Goal: Task Accomplishment & Management: Manage account settings

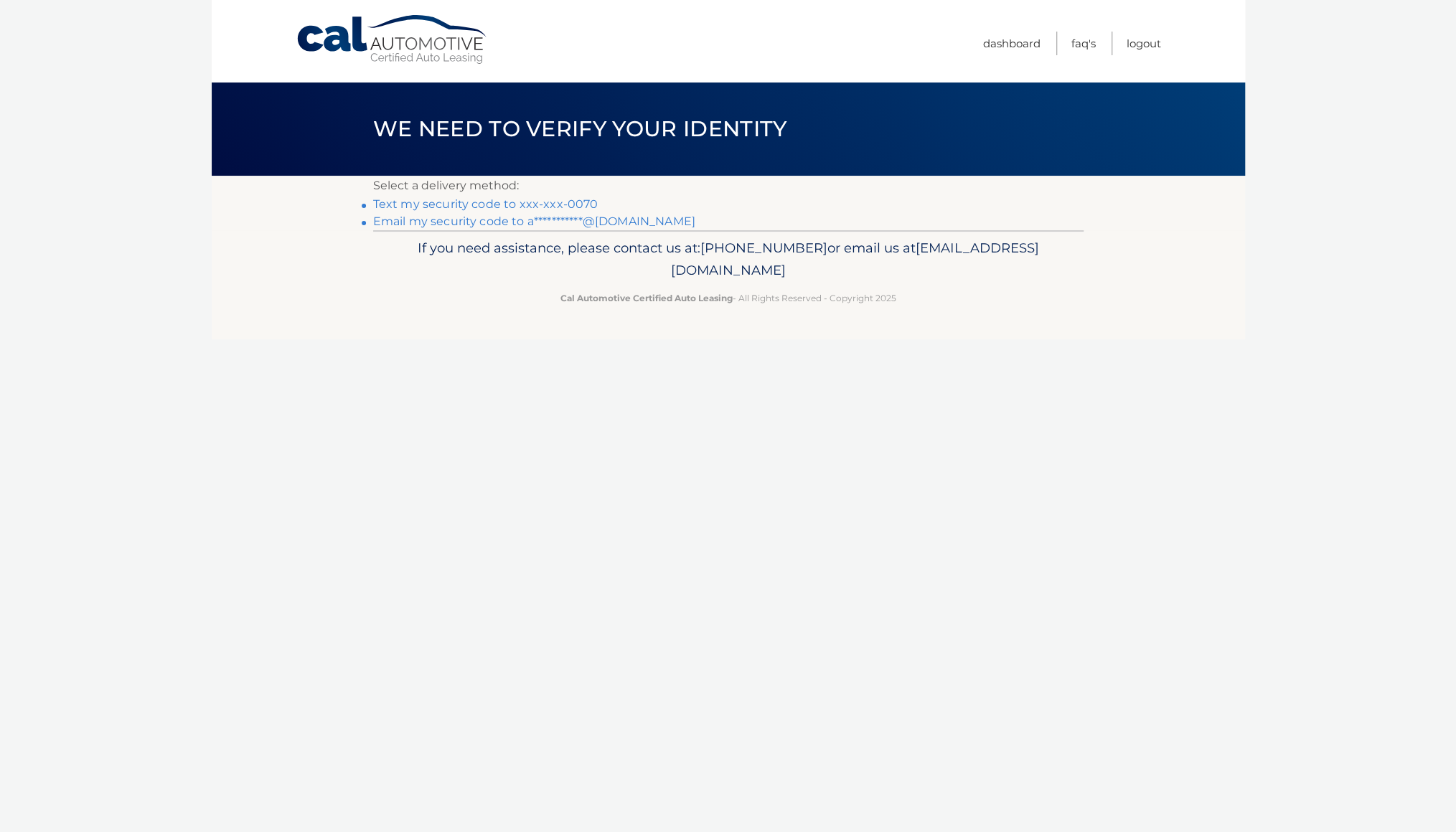
click at [515, 204] on link "Text my security code to xxx-xxx-0070" at bounding box center [485, 204] width 225 height 14
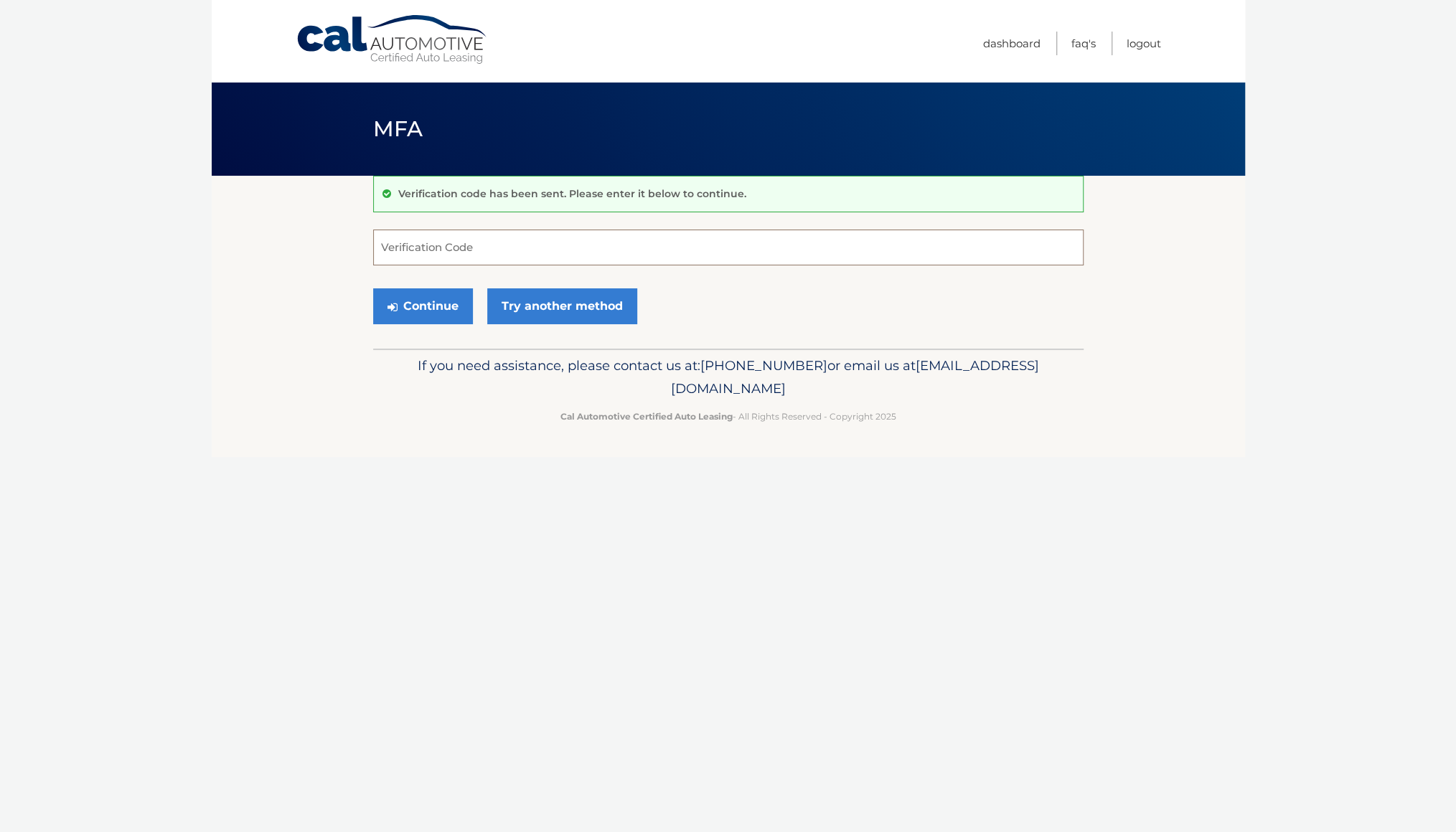
click at [620, 257] on input "Verification Code" at bounding box center [728, 247] width 710 height 36
click at [467, 240] on input "Verification Code" at bounding box center [728, 247] width 710 height 36
paste input "794097"
type input "794097"
click at [715, 322] on div "Continue Try another method" at bounding box center [728, 306] width 710 height 49
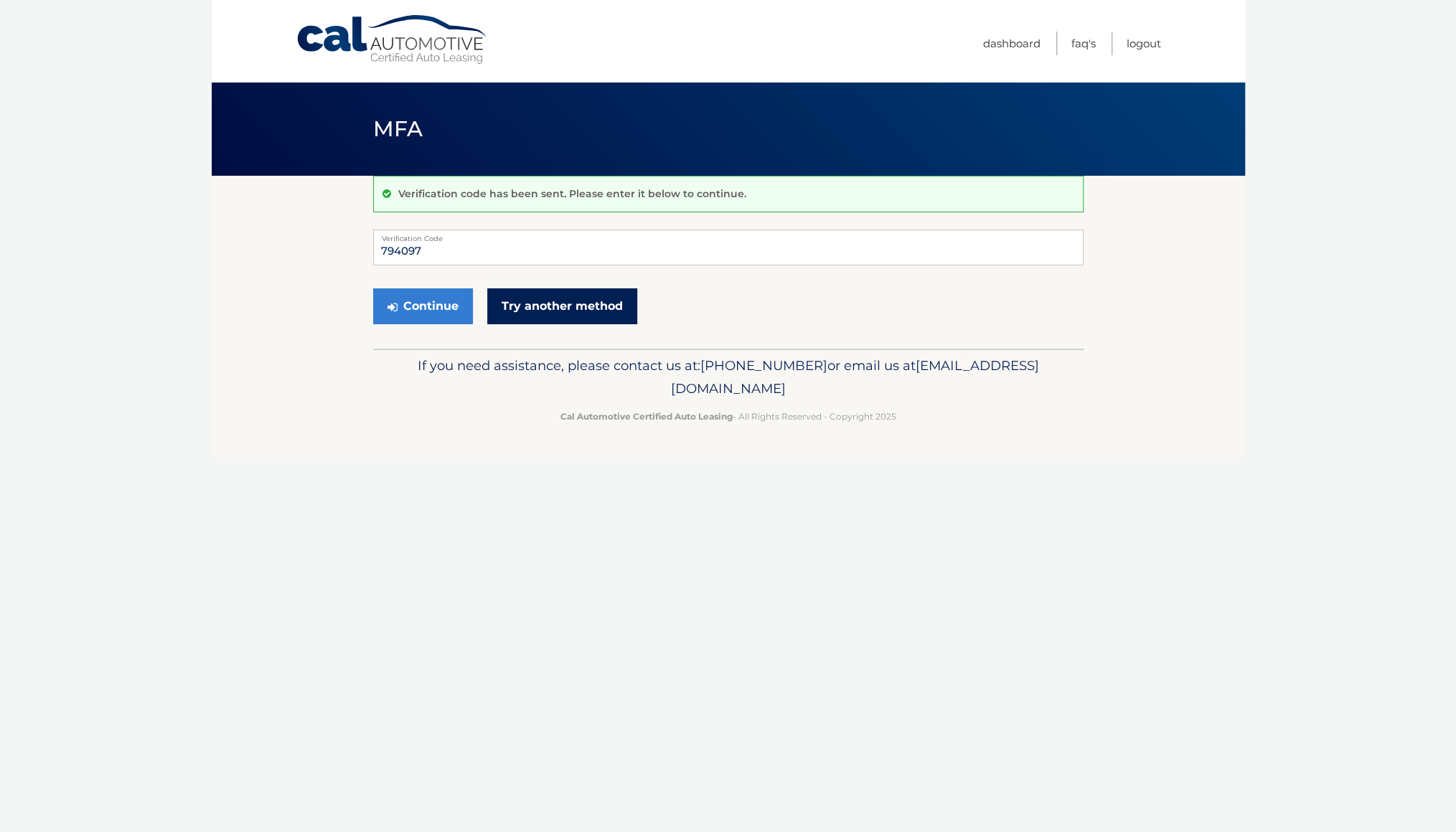
click at [579, 307] on link "Try another method" at bounding box center [562, 306] width 150 height 36
click at [391, 311] on icon "submit" at bounding box center [392, 307] width 10 height 11
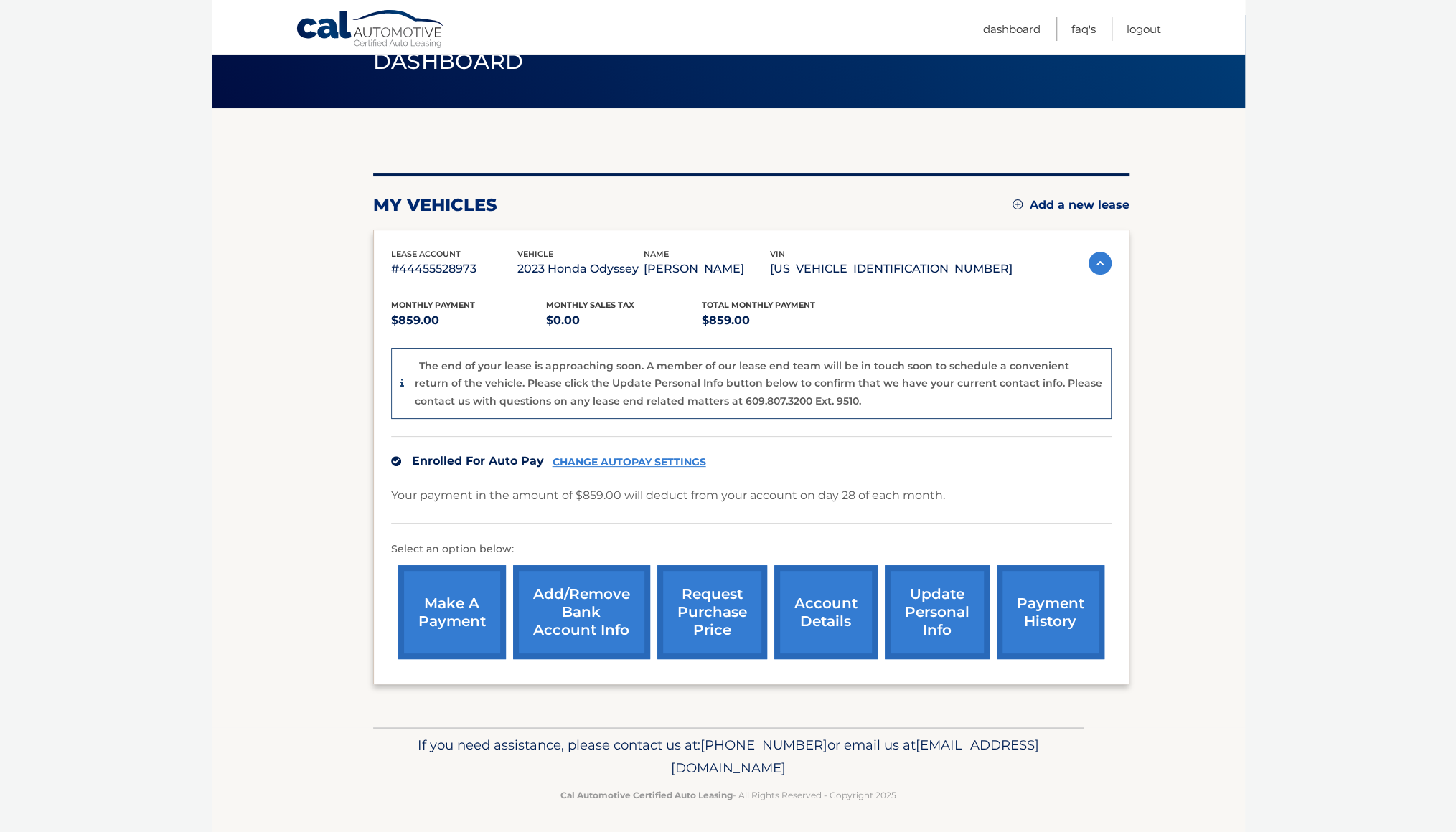
scroll to position [68, 0]
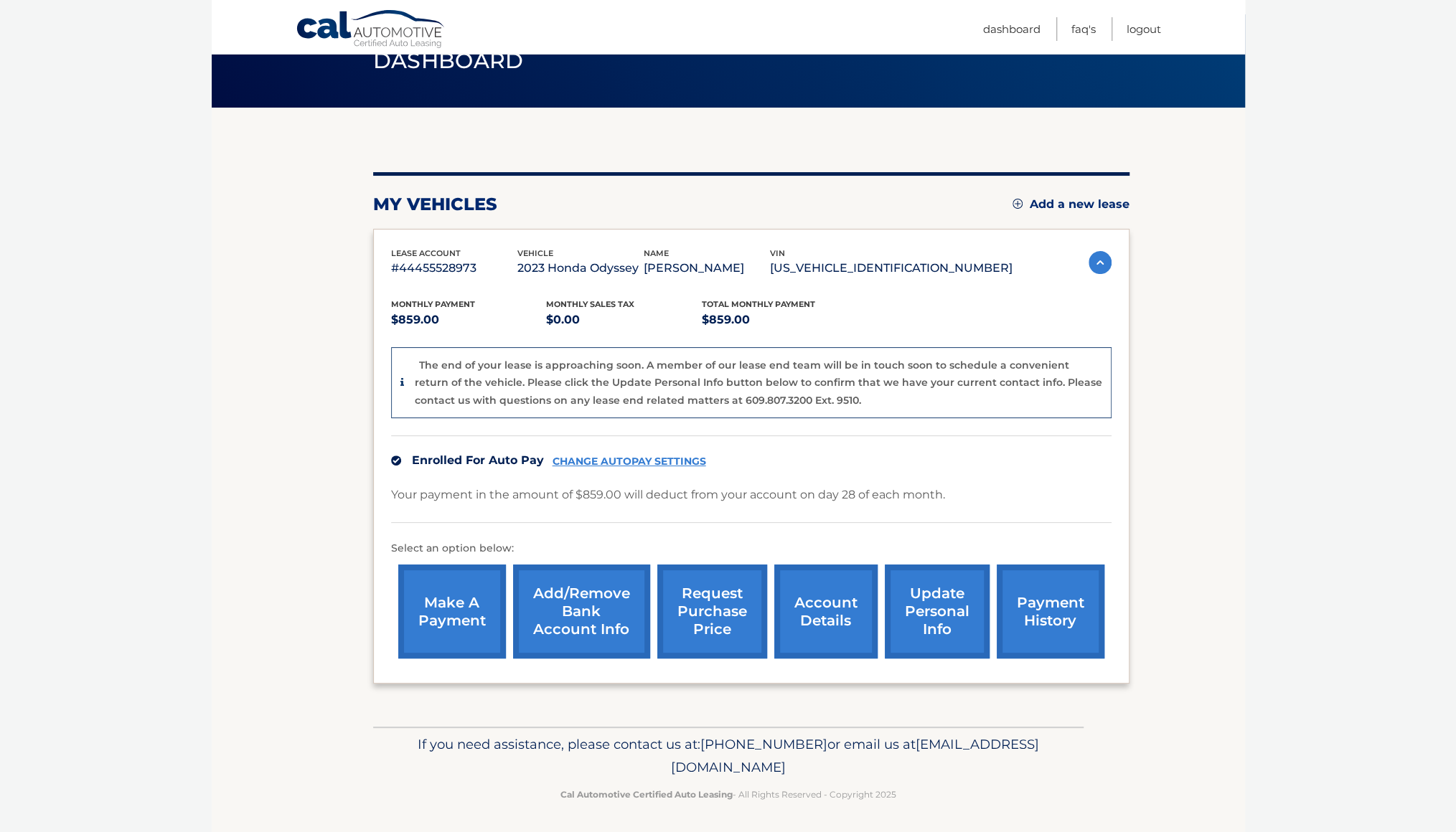
click at [850, 599] on link "account details" at bounding box center [826, 612] width 104 height 94
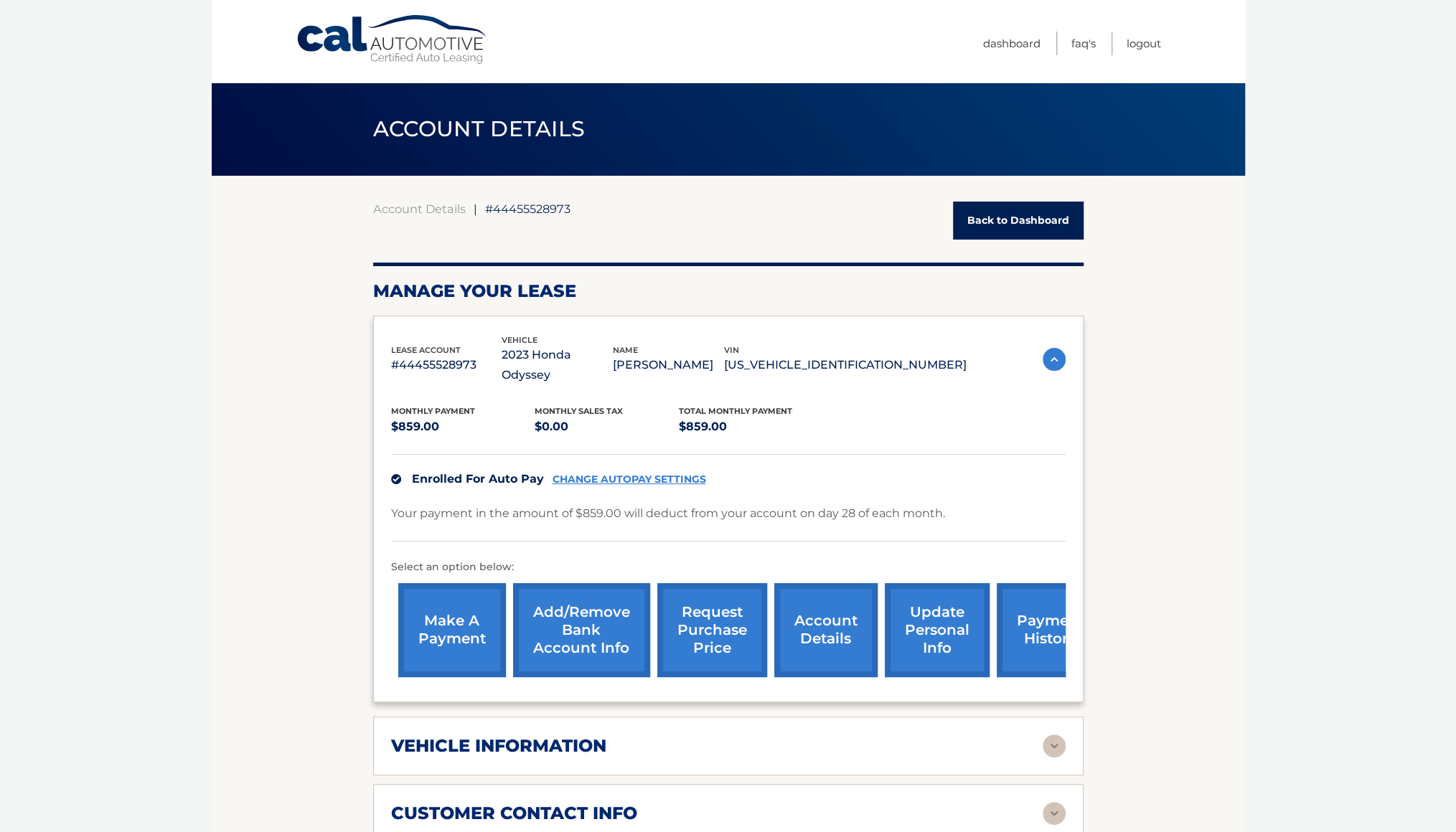
click at [1140, 586] on section "Account Details | #44455528973 Back to Dashboard Manage Your Lease lease accoun…" at bounding box center [728, 800] width 1033 height 1248
click at [608, 474] on link "CHANGE AUTOPAY SETTINGS" at bounding box center [629, 479] width 154 height 12
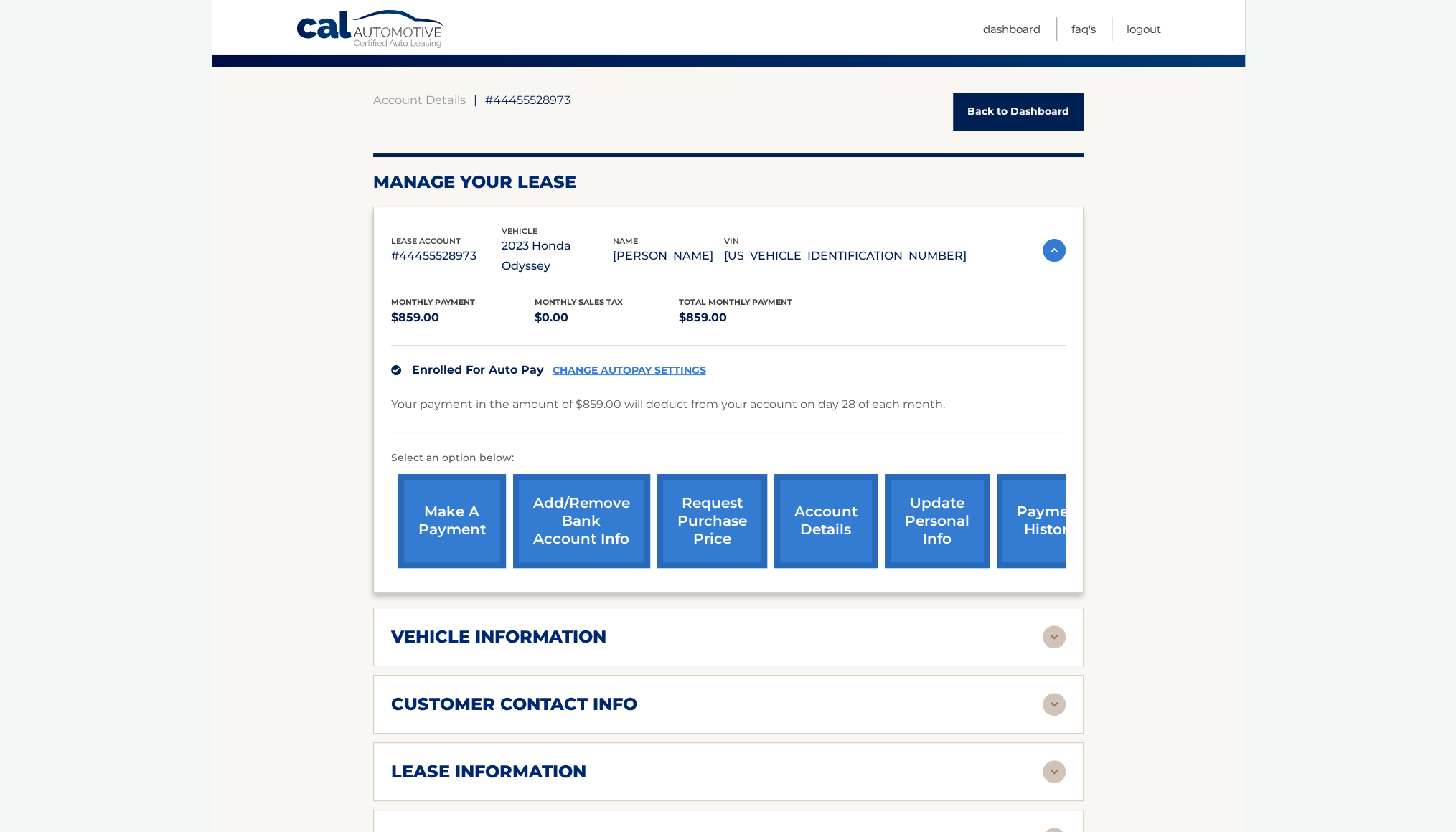
scroll to position [110, 0]
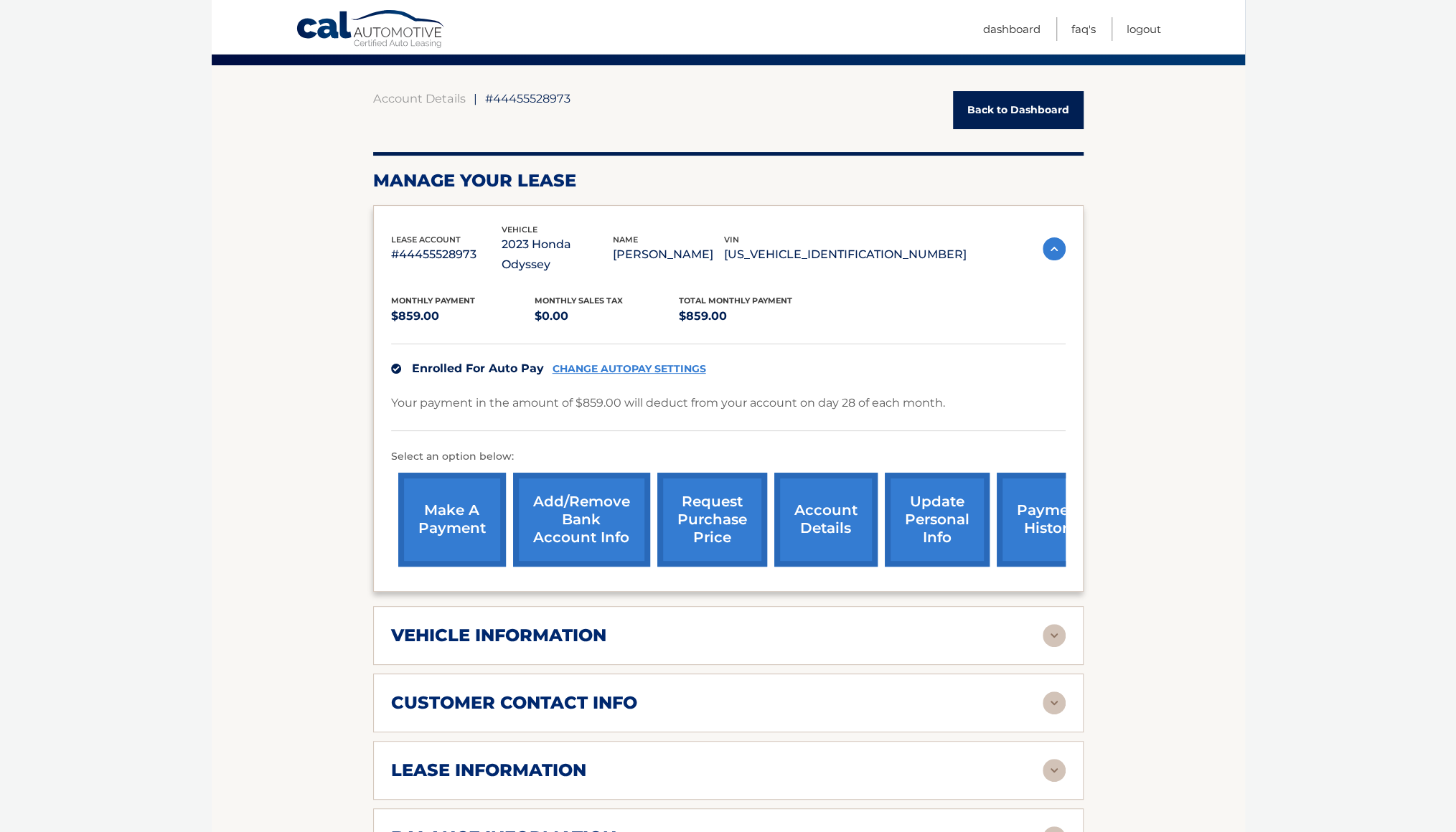
click at [1063, 624] on img at bounding box center [1053, 635] width 23 height 23
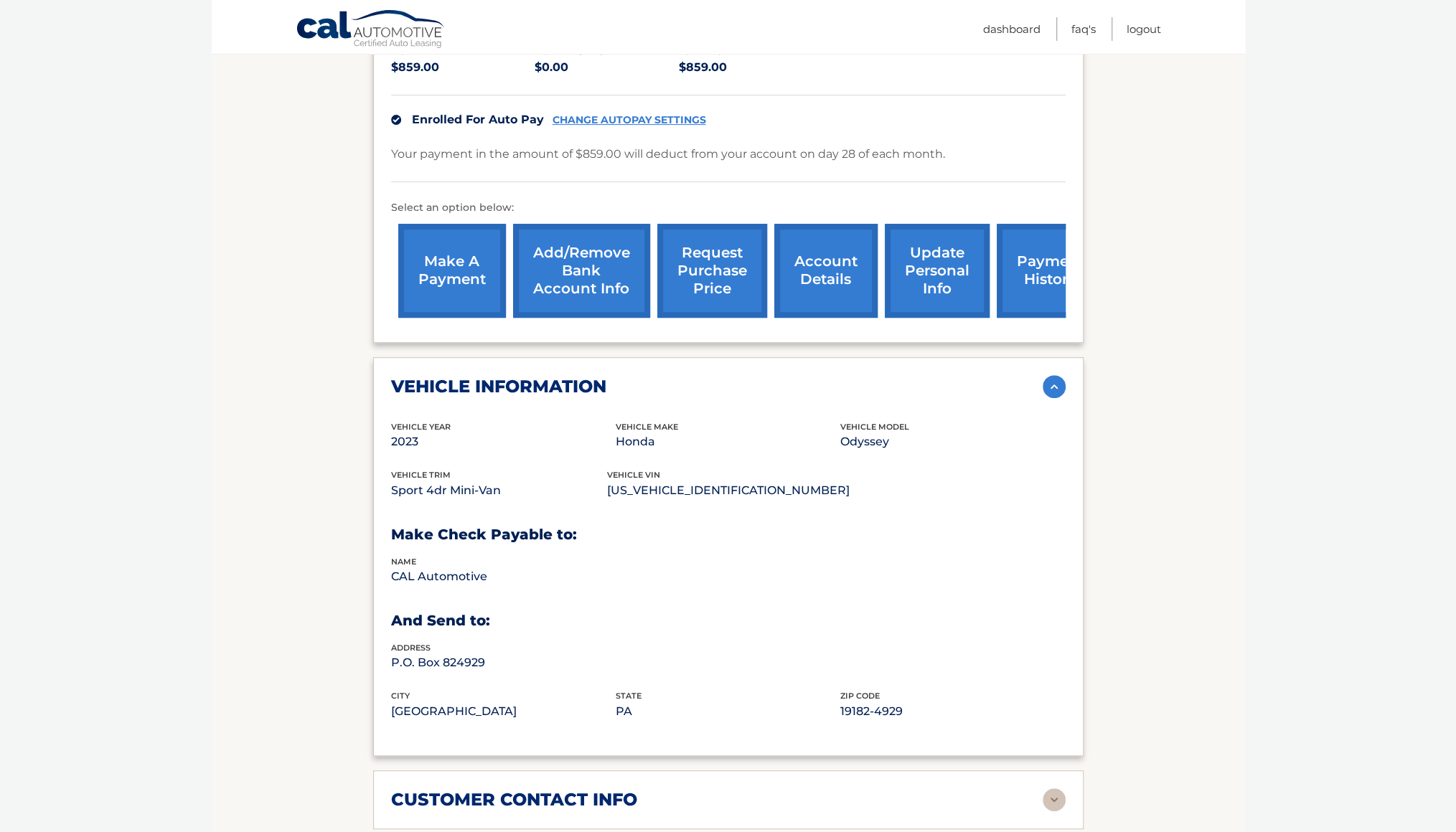
scroll to position [370, 0]
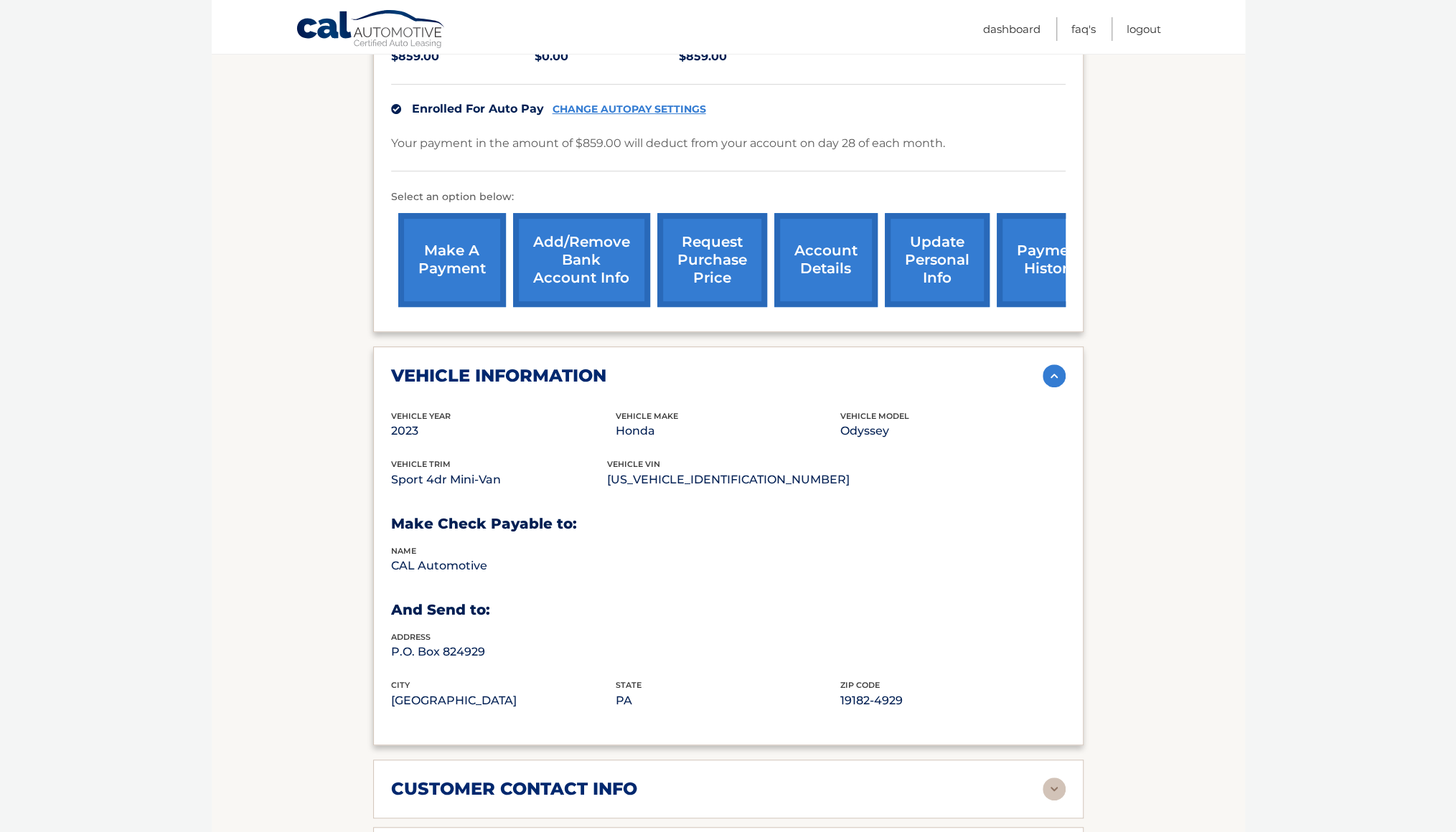
click at [713, 228] on link "request purchase price" at bounding box center [712, 260] width 110 height 94
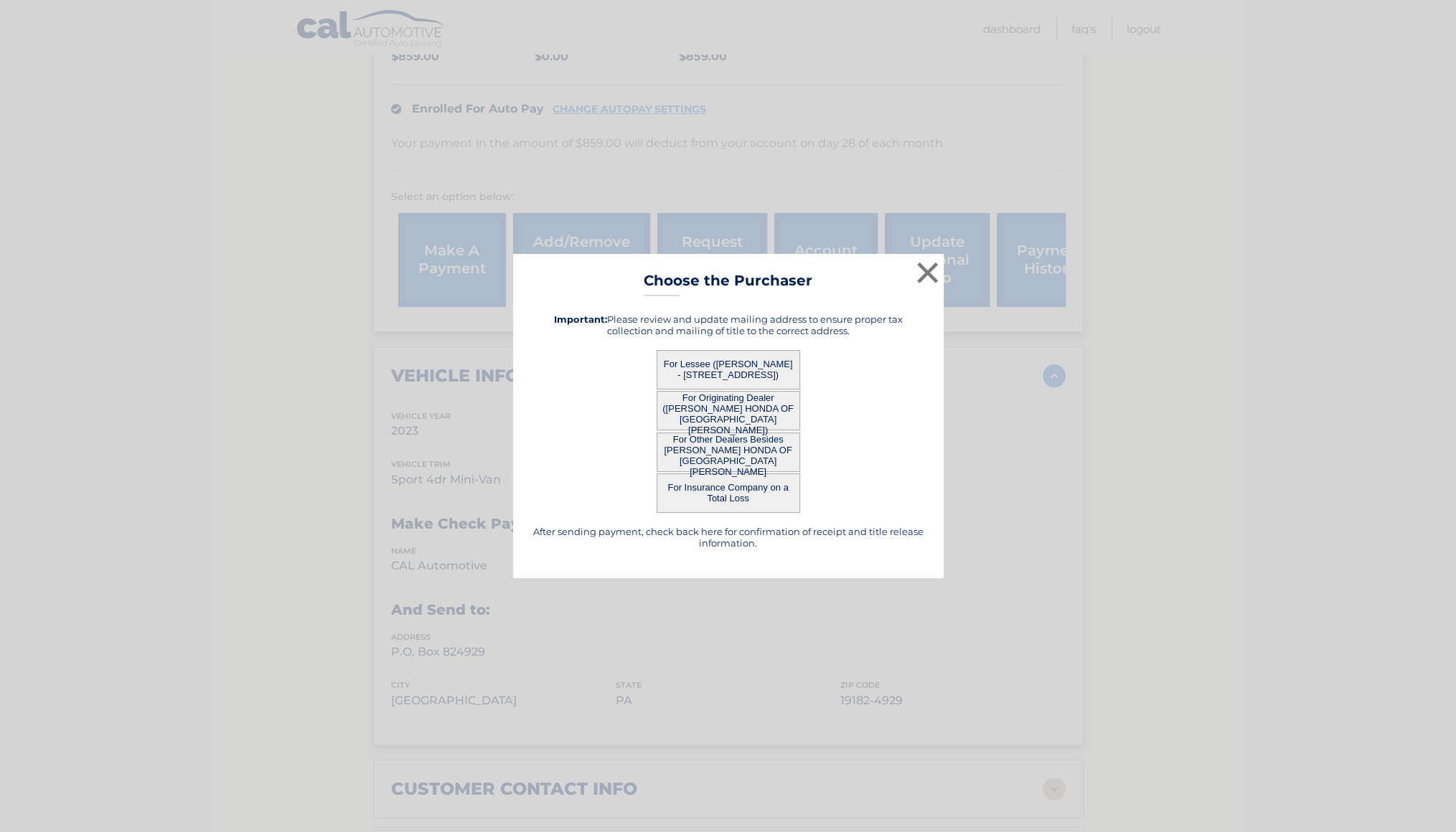
click at [758, 403] on button "For Originating Dealer ([PERSON_NAME] HONDA OF [GEOGRAPHIC_DATA][PERSON_NAME])" at bounding box center [728, 410] width 143 height 40
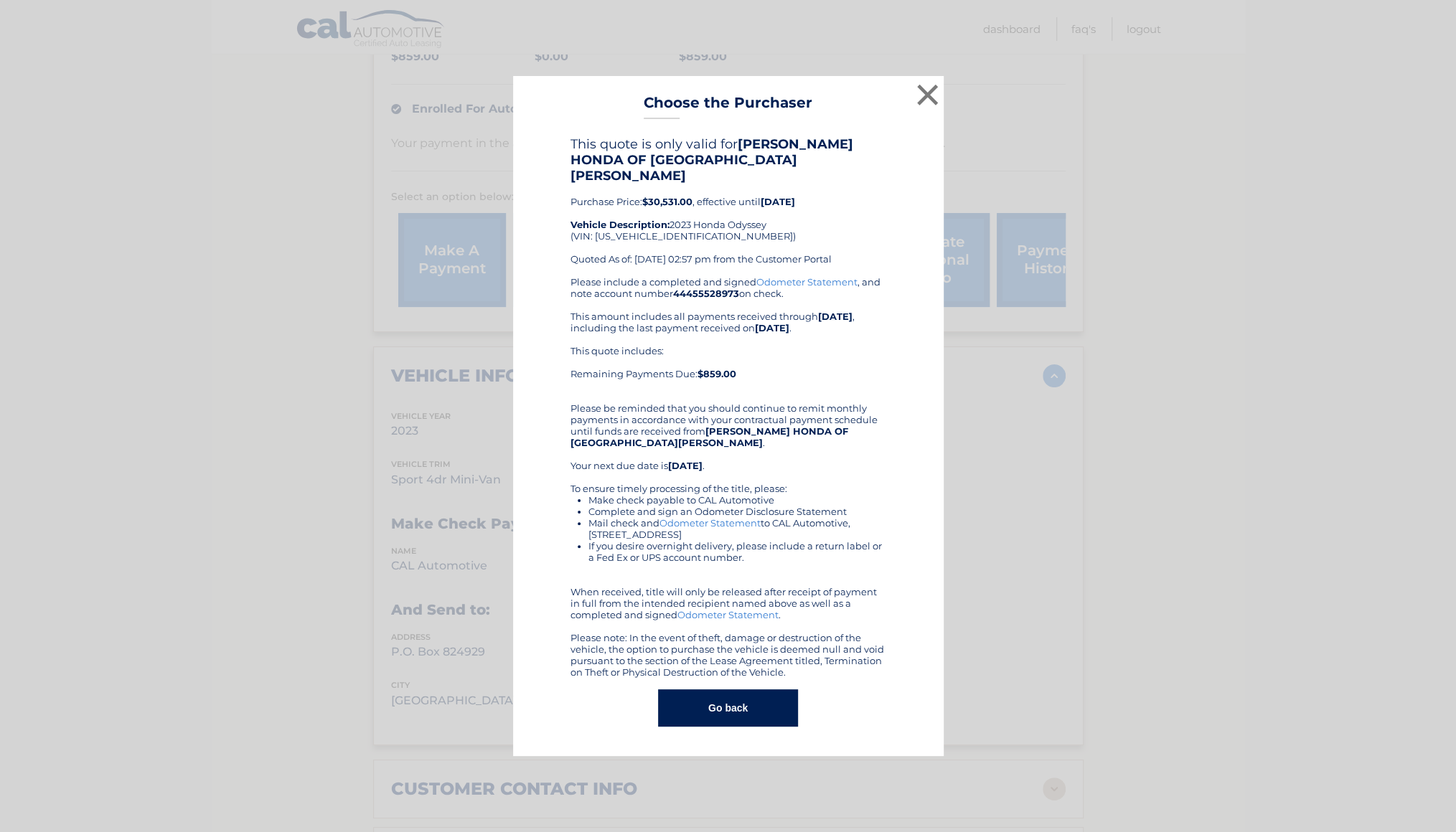
click at [726, 690] on button "Go back" at bounding box center [728, 708] width 140 height 37
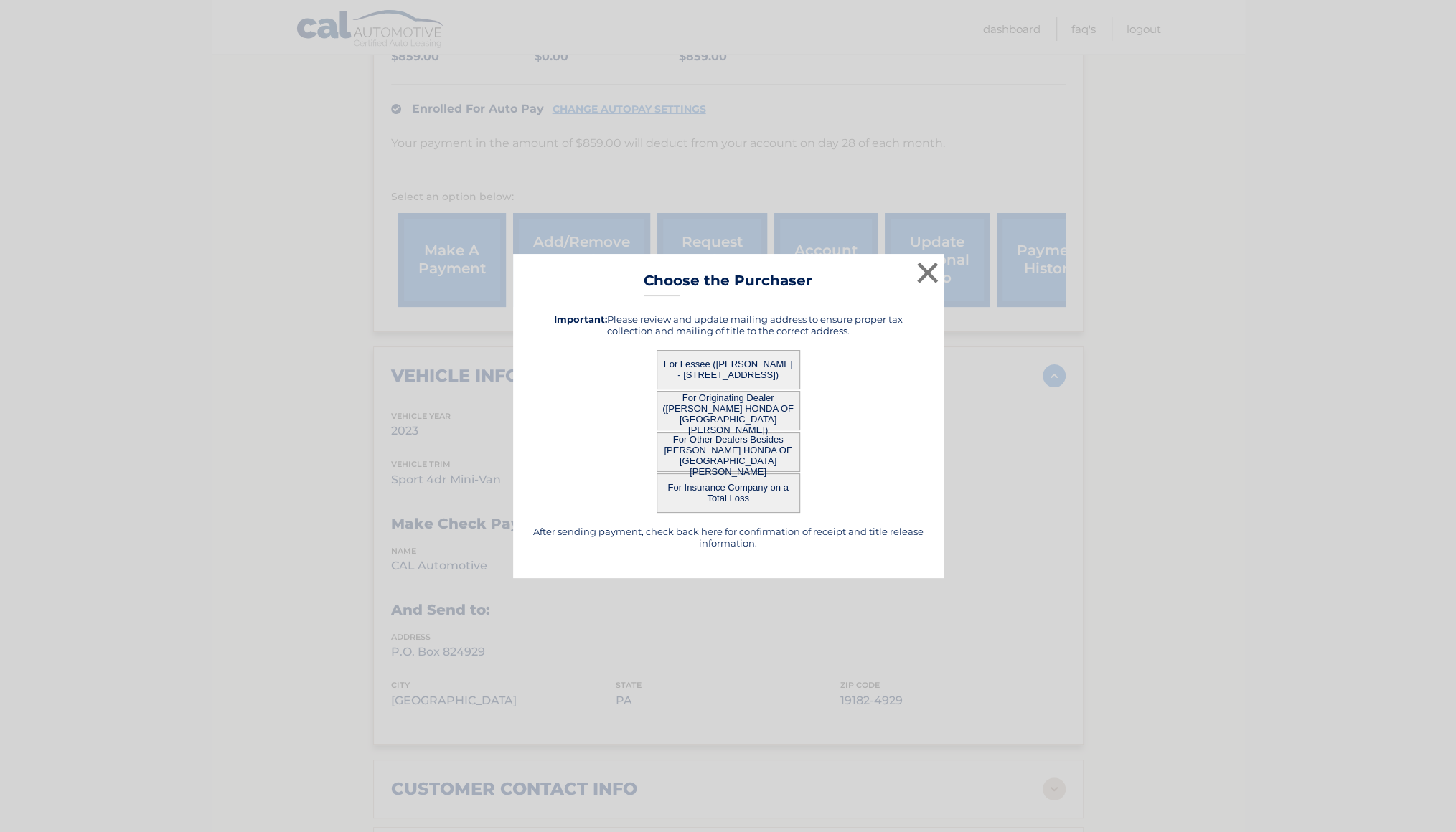
click at [778, 364] on button "For Lessee ([PERSON_NAME] - [STREET_ADDRESS])" at bounding box center [728, 369] width 143 height 40
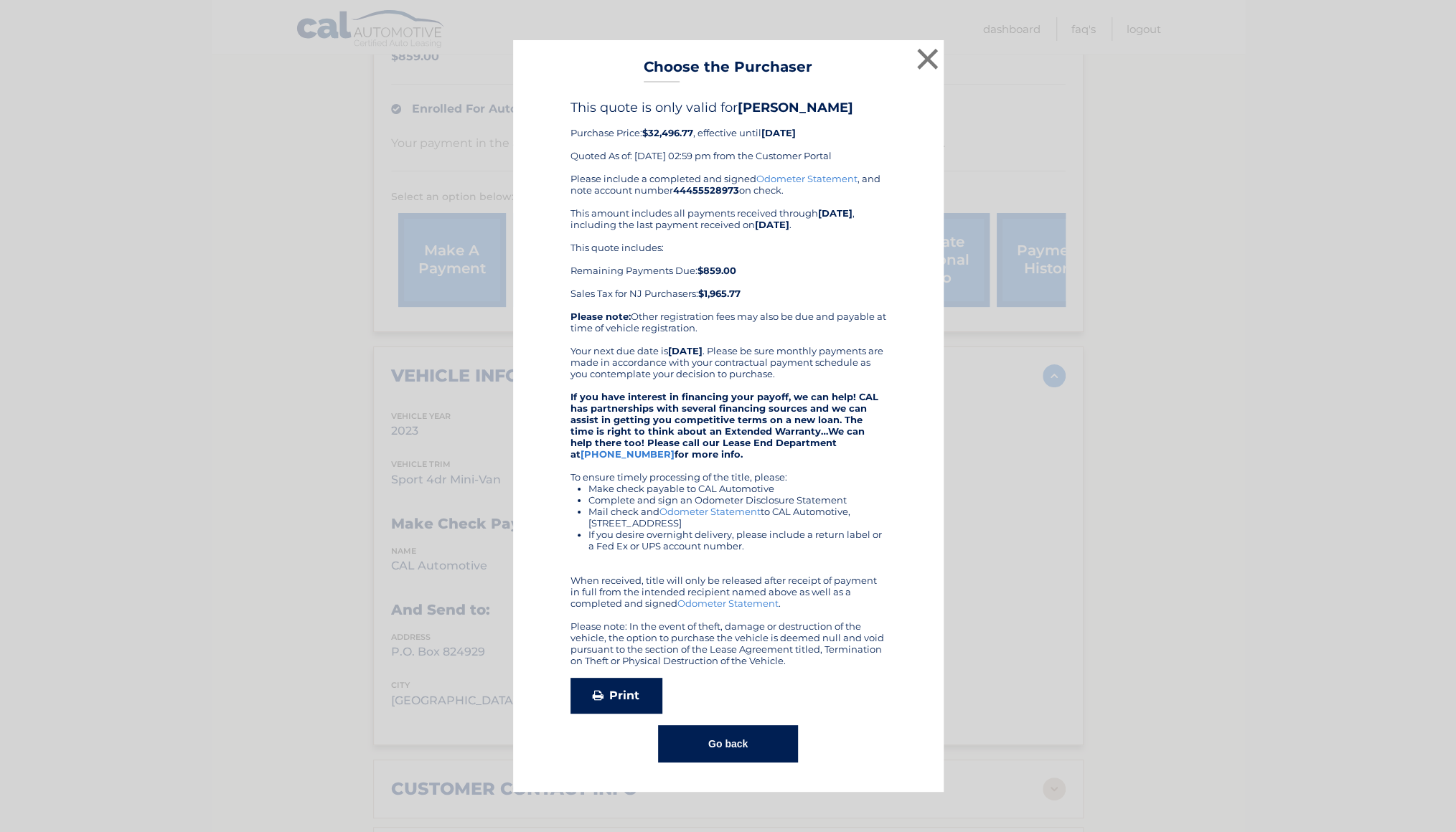
click at [637, 701] on link "Print" at bounding box center [616, 696] width 92 height 36
click at [745, 750] on button "Go back" at bounding box center [728, 744] width 140 height 37
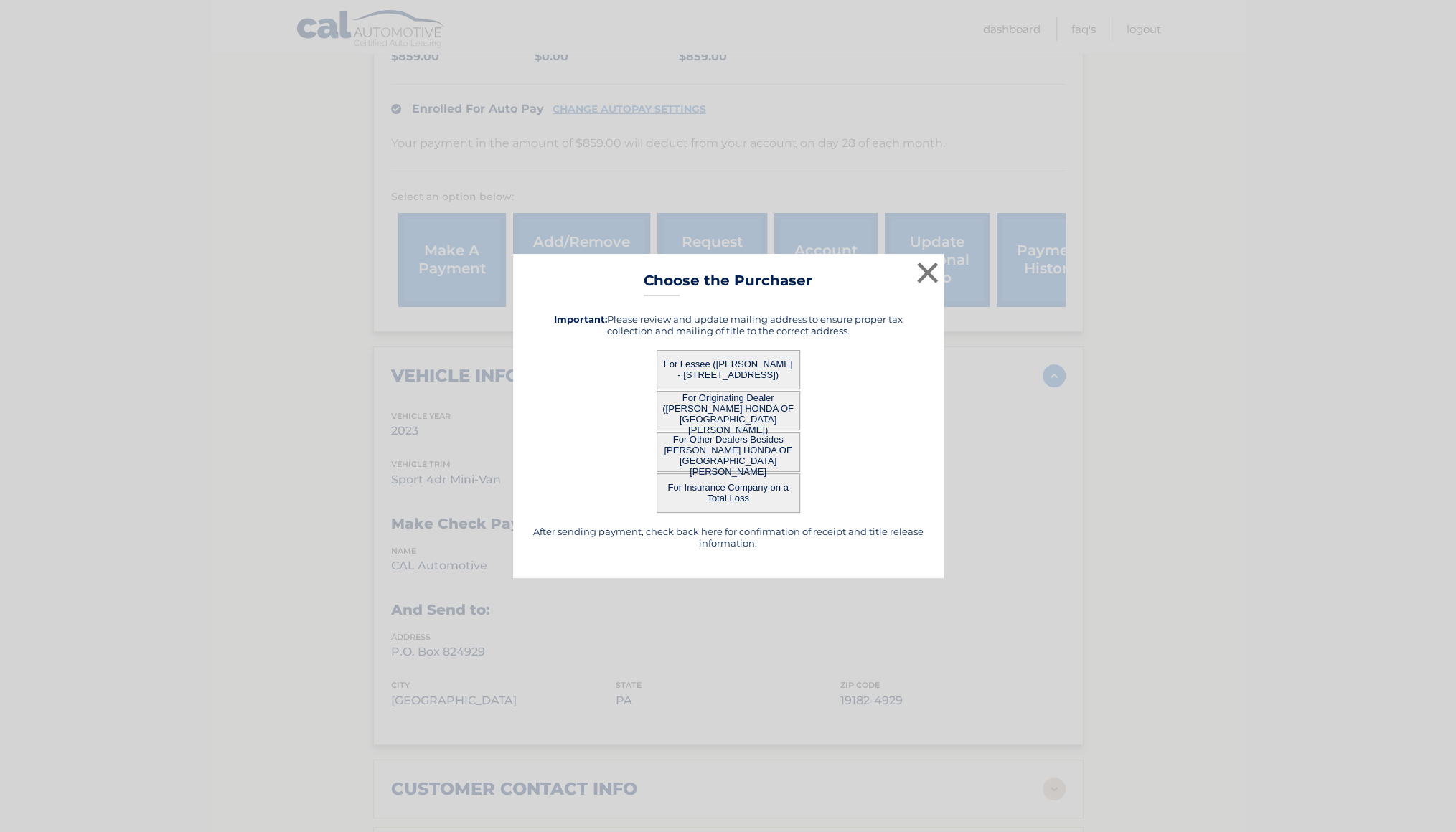
click at [748, 410] on button "For Originating Dealer ([PERSON_NAME] HONDA OF [GEOGRAPHIC_DATA][PERSON_NAME])" at bounding box center [728, 410] width 143 height 40
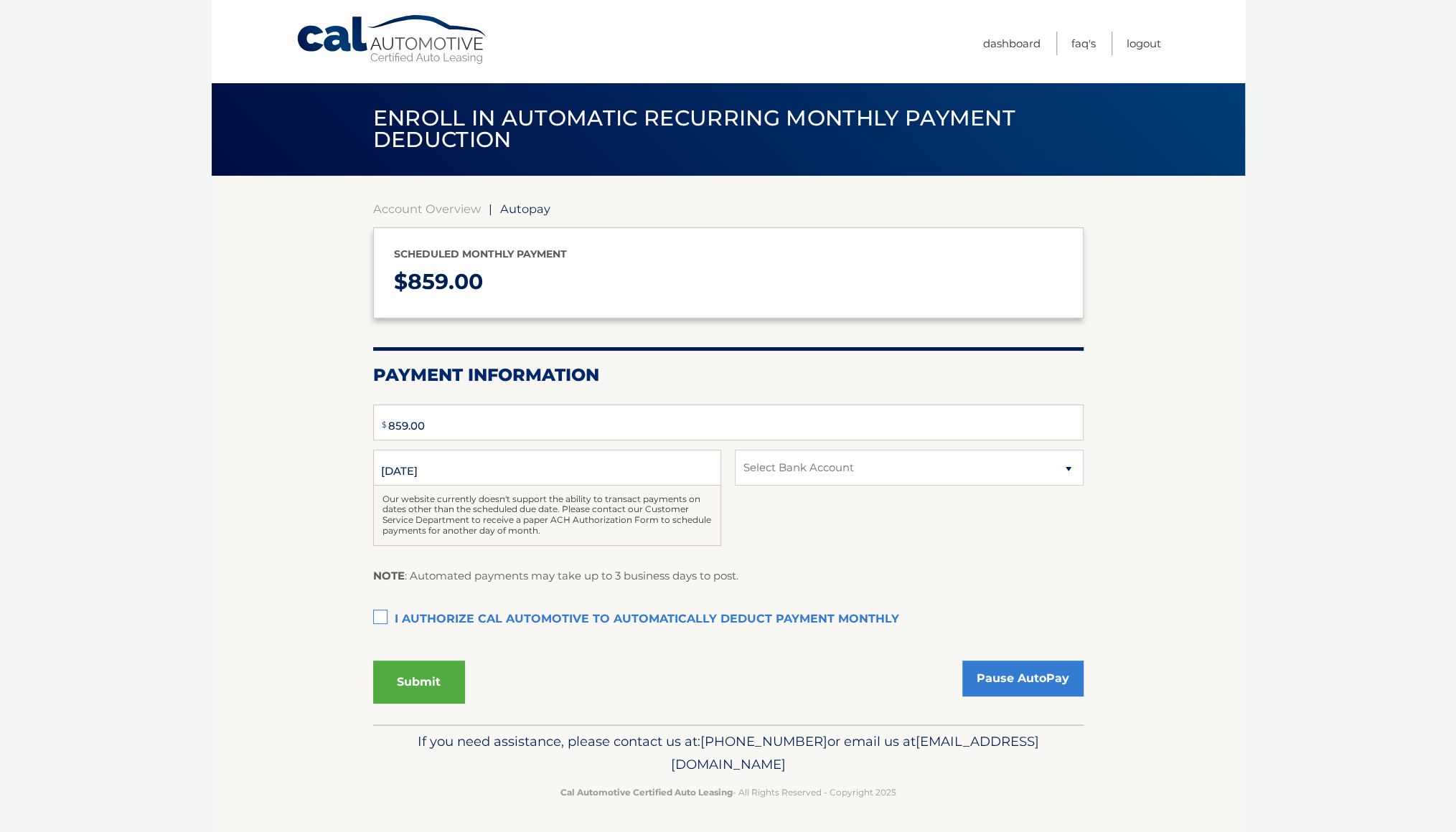
type input "859"
select select "MDE1MDVmYzMtNzdkZi00NzNlLWFjNjItMDI5ZGVkM2Q1ZmZm"
